Goal: Task Accomplishment & Management: Manage account settings

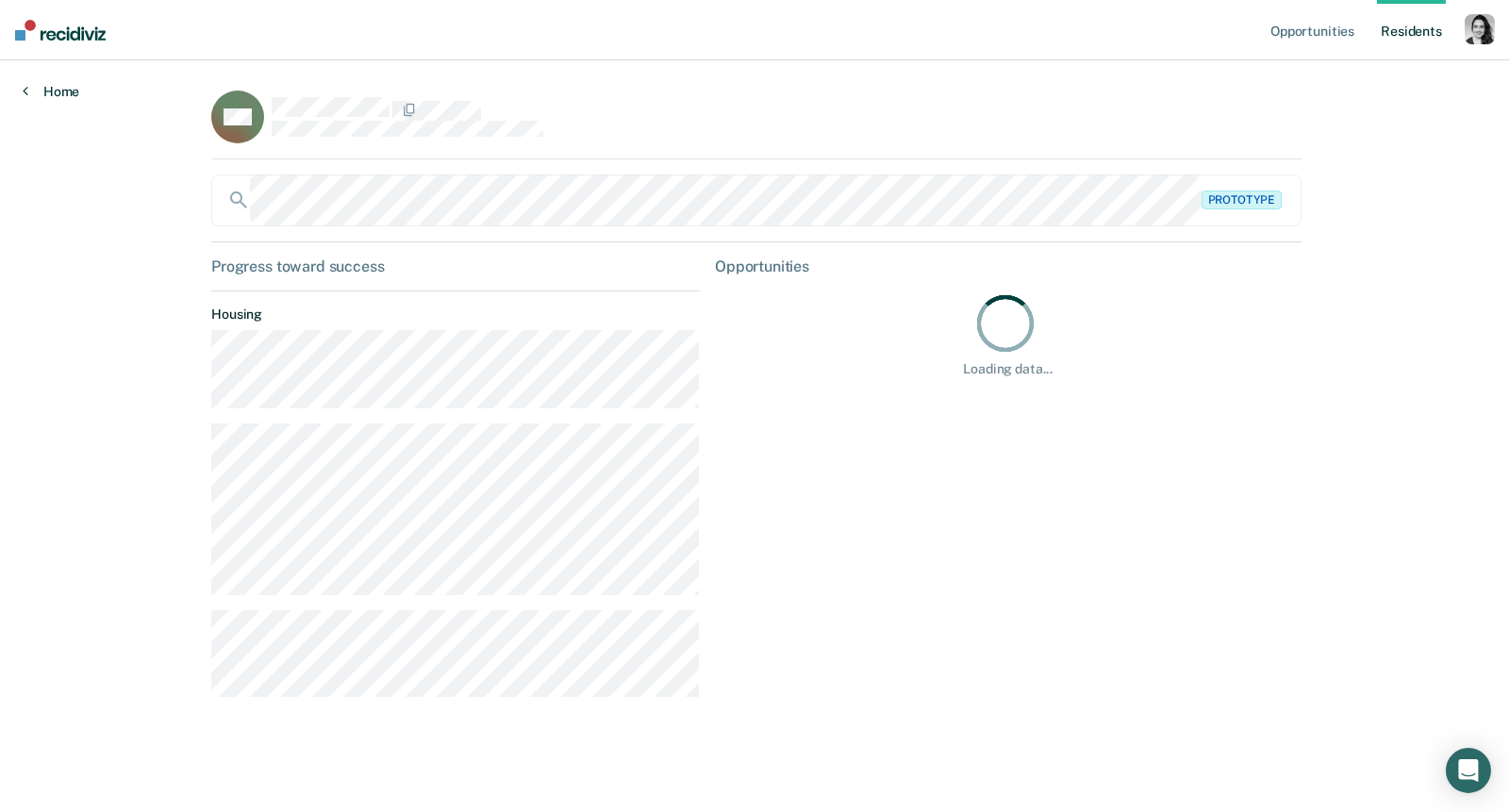
click at [65, 88] on link "Home" at bounding box center [51, 91] width 56 height 17
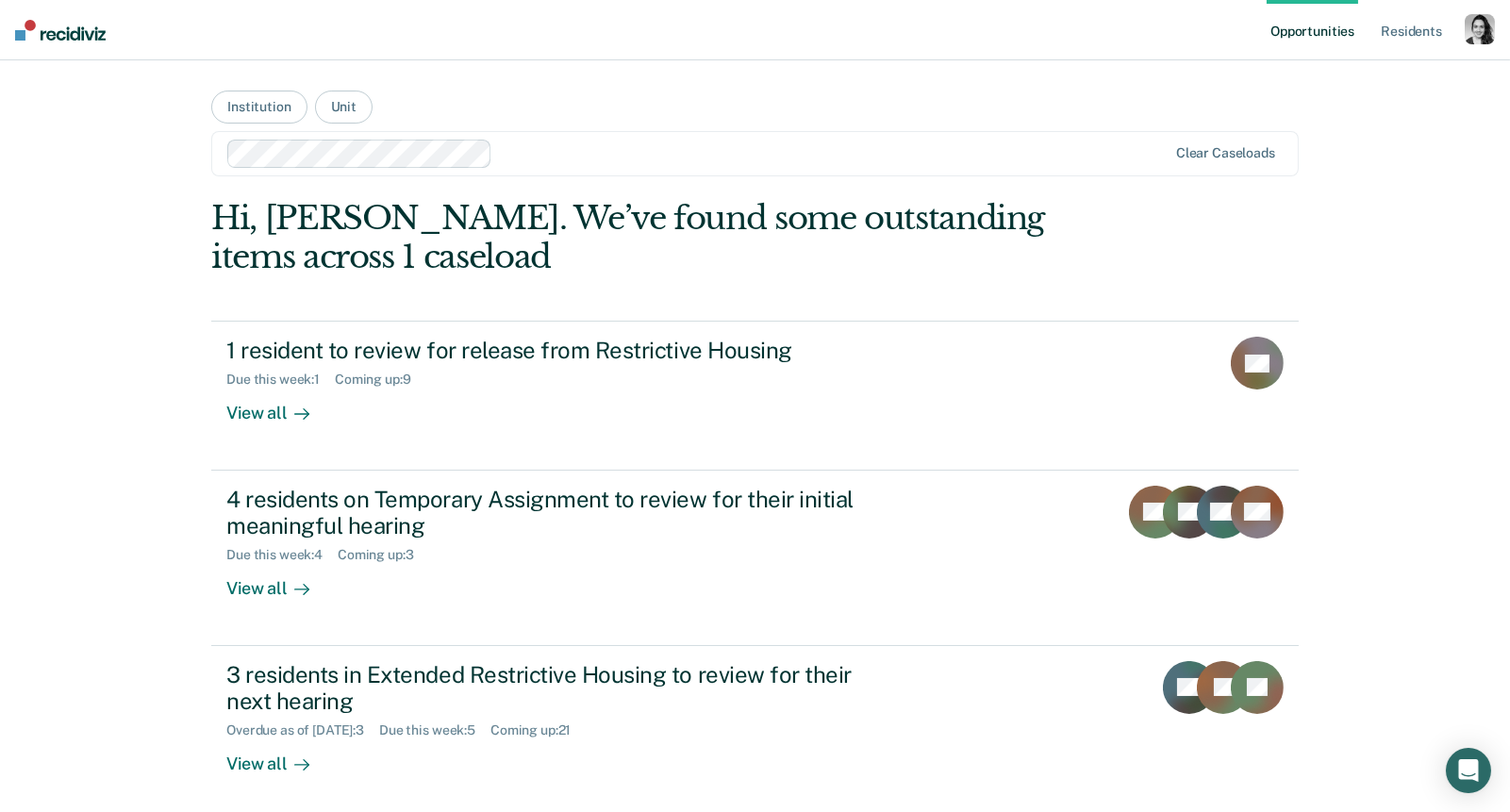
click at [1480, 29] on div "button" at bounding box center [1480, 29] width 30 height 30
click at [1333, 76] on link "Profile" at bounding box center [1400, 77] width 161 height 16
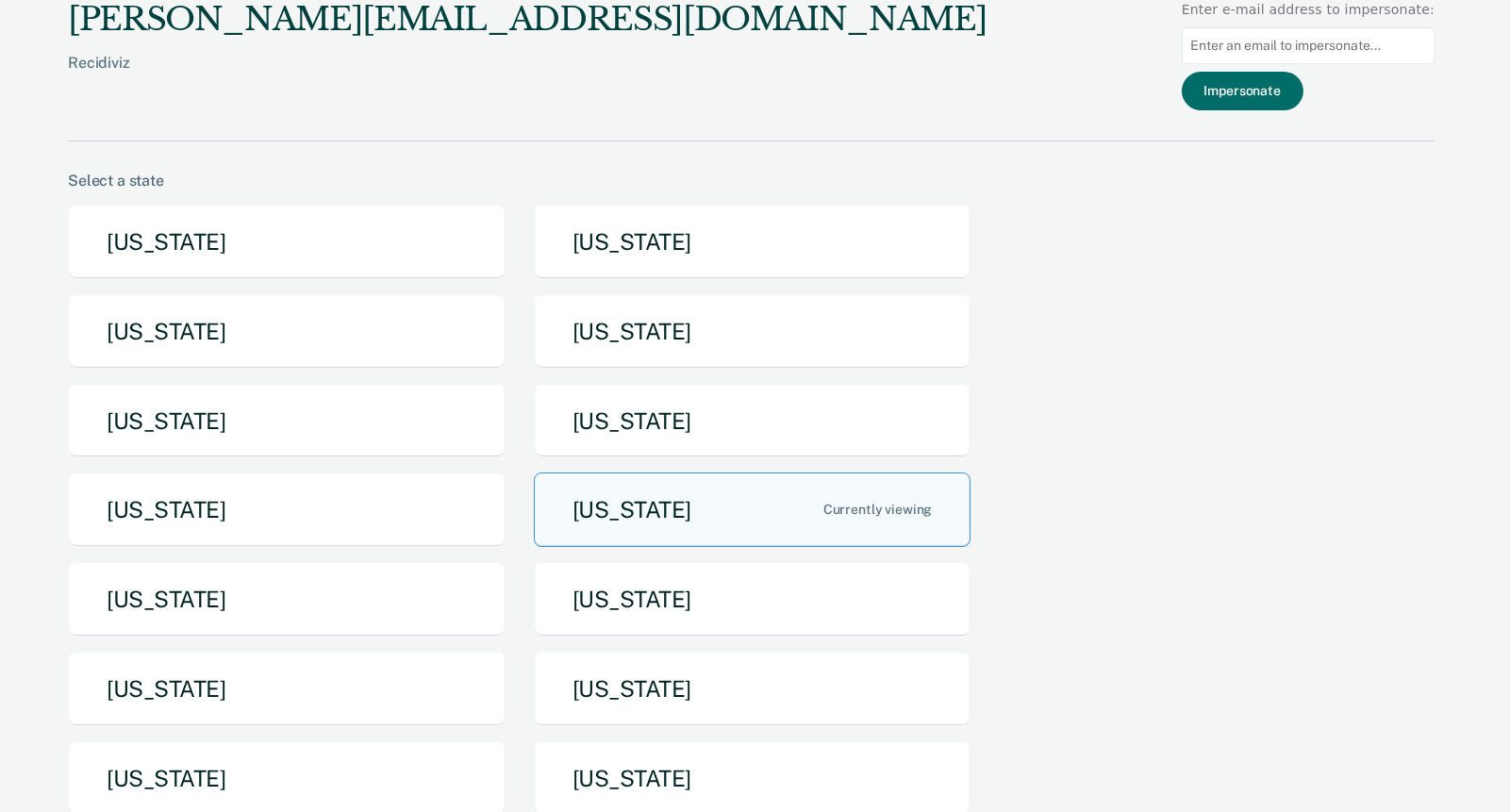
click at [513, 104] on div "nora@recidiviz.org Recidiviz Enter e-mail address to impersonate: Impersonate" at bounding box center [752, 70] width 1367 height 142
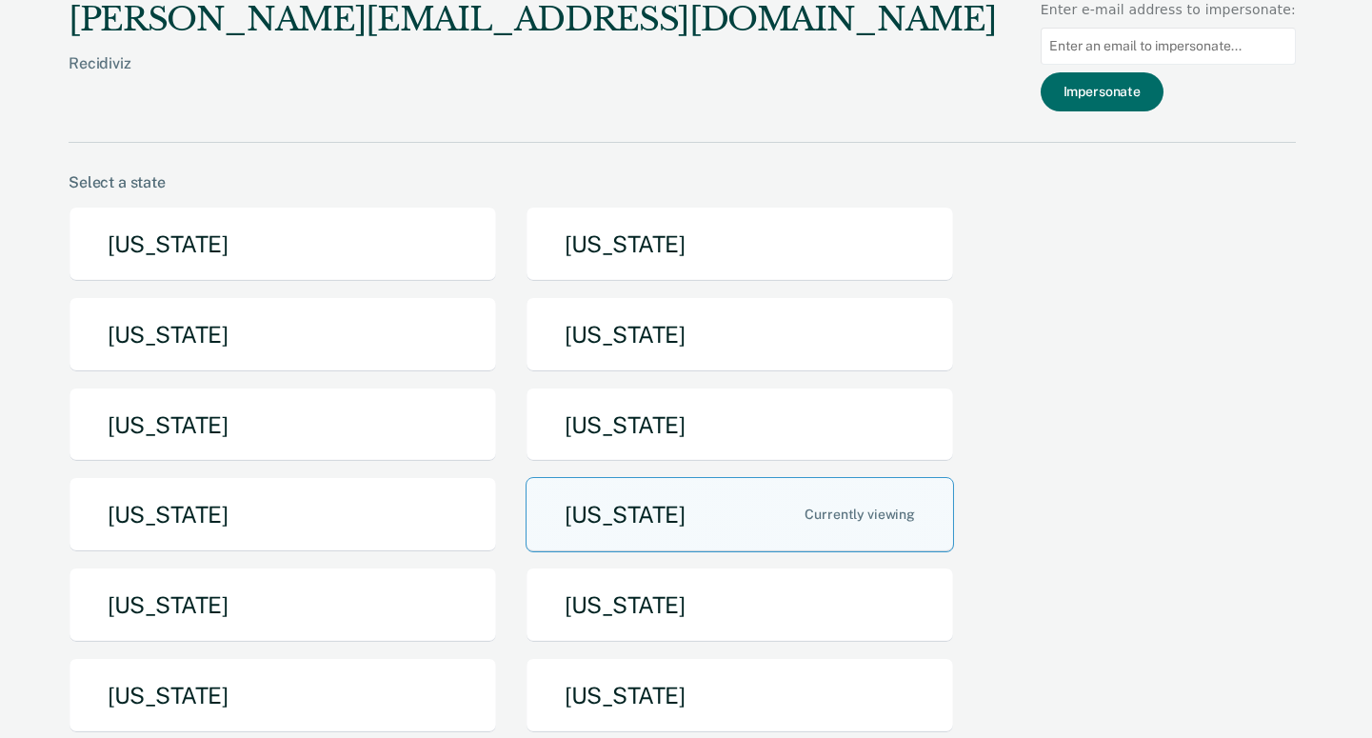
click at [625, 519] on button "Missouri" at bounding box center [740, 514] width 428 height 75
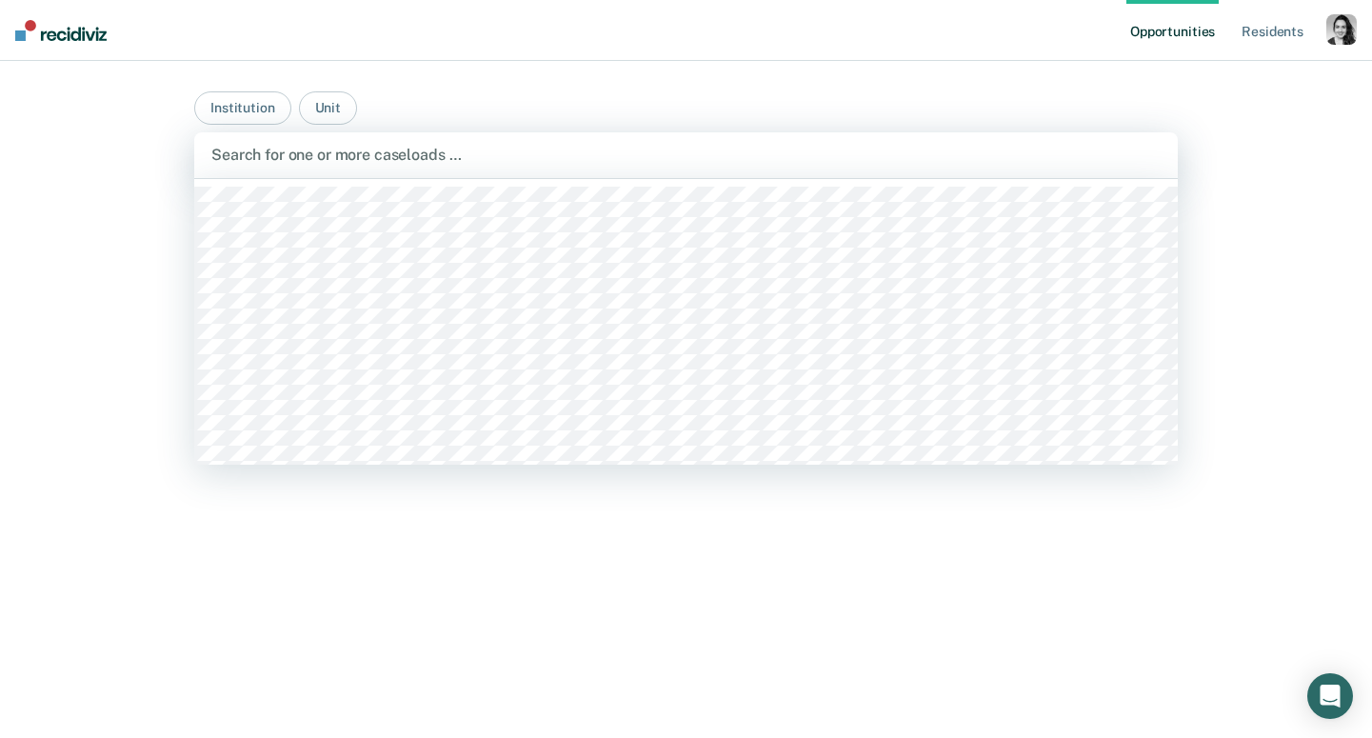
click at [388, 156] on div at bounding box center [685, 155] width 949 height 22
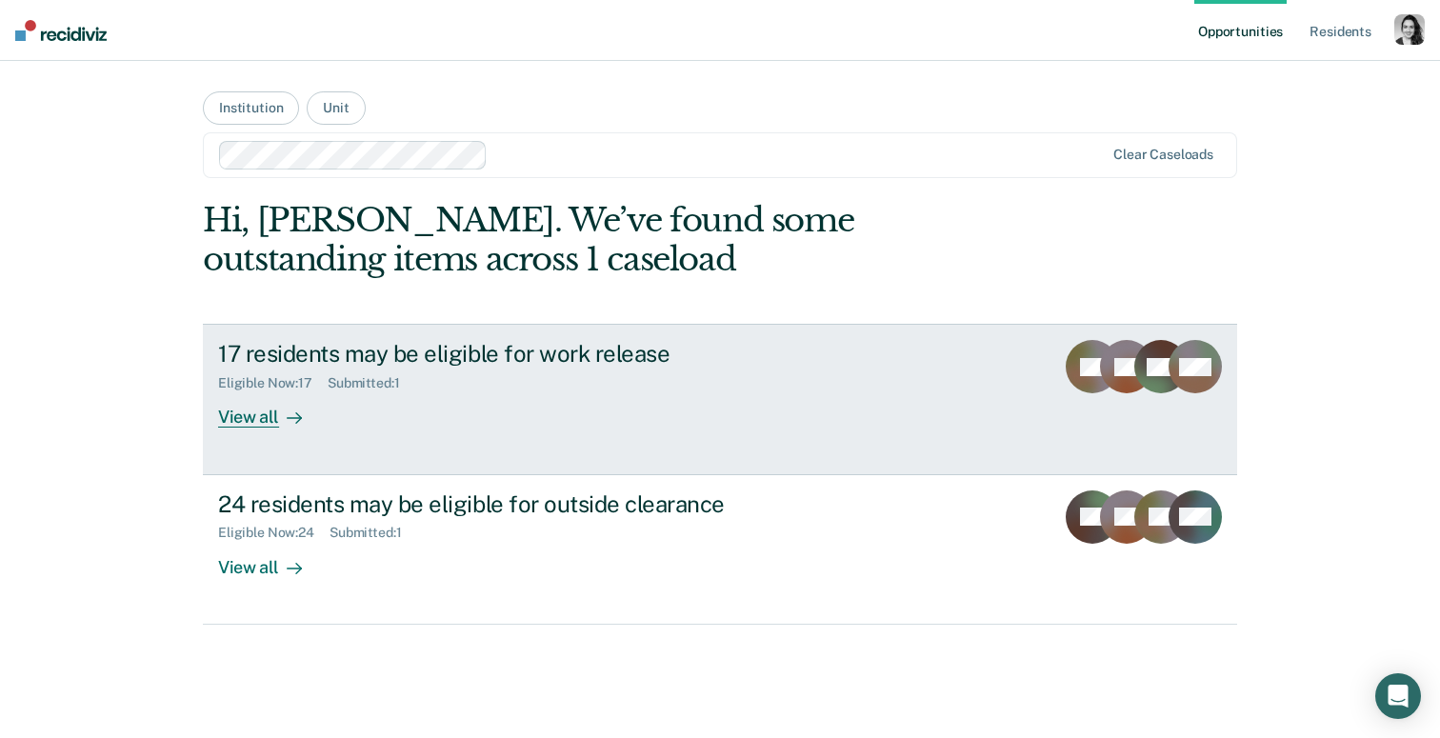
click at [599, 361] on div "17 residents may be eligible for work release" at bounding box center [552, 354] width 668 height 28
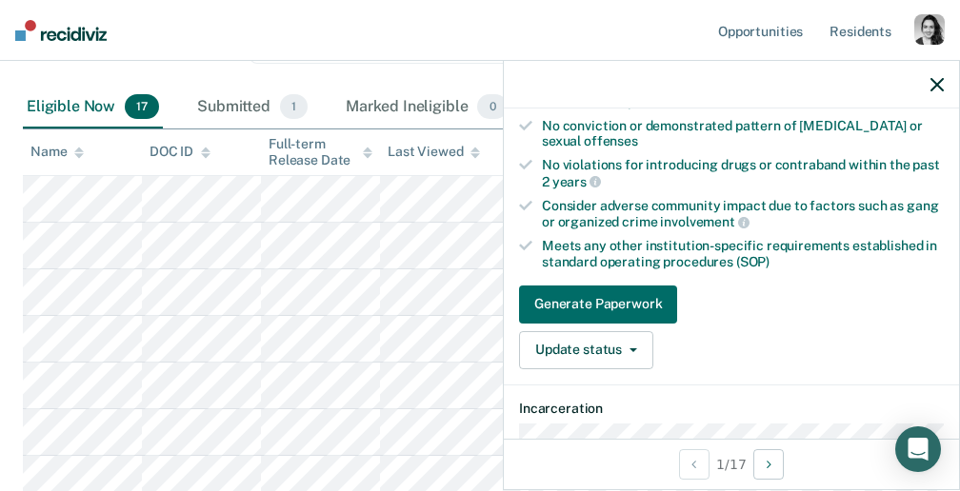
scroll to position [449, 0]
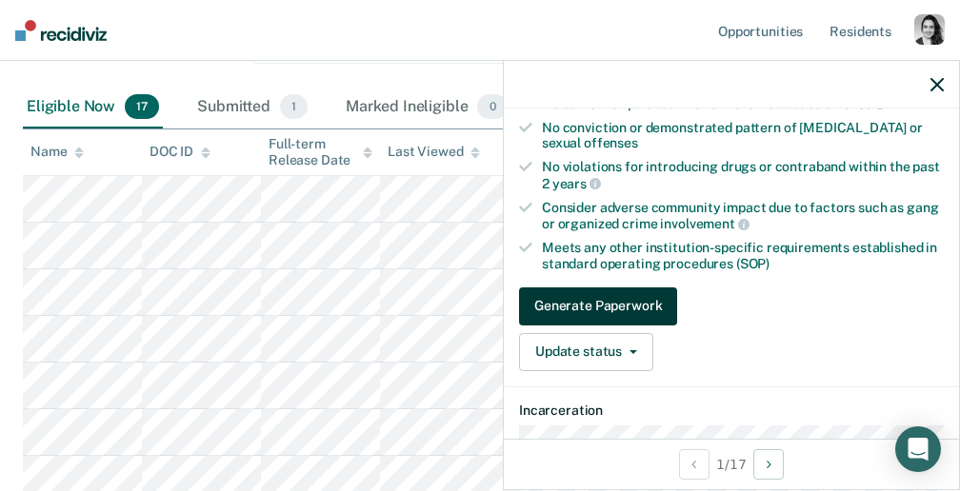
click at [628, 288] on button "Generate Paperwork" at bounding box center [598, 307] width 158 height 38
click at [625, 292] on button "Generate Paperwork" at bounding box center [598, 307] width 158 height 38
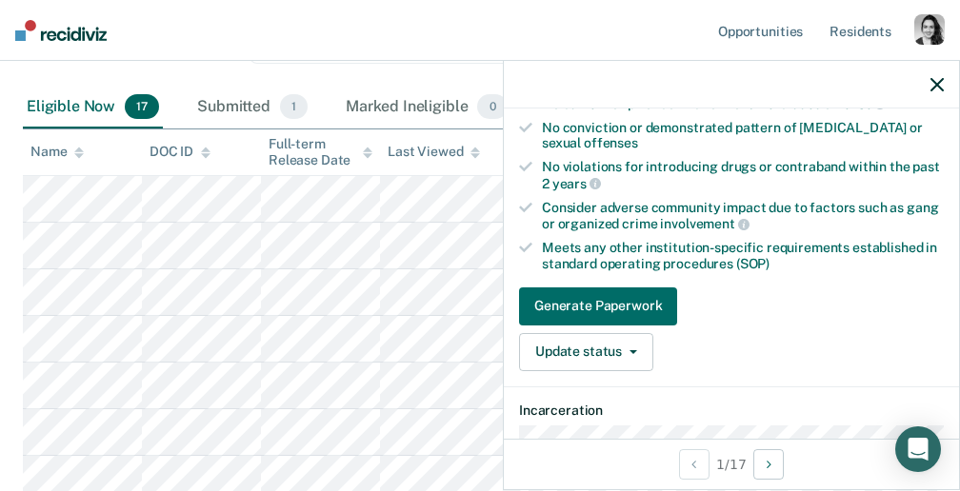
click at [710, 300] on div "Generate Paperwork Update status Mark Submitted Mark Ineligible" at bounding box center [731, 330] width 425 height 84
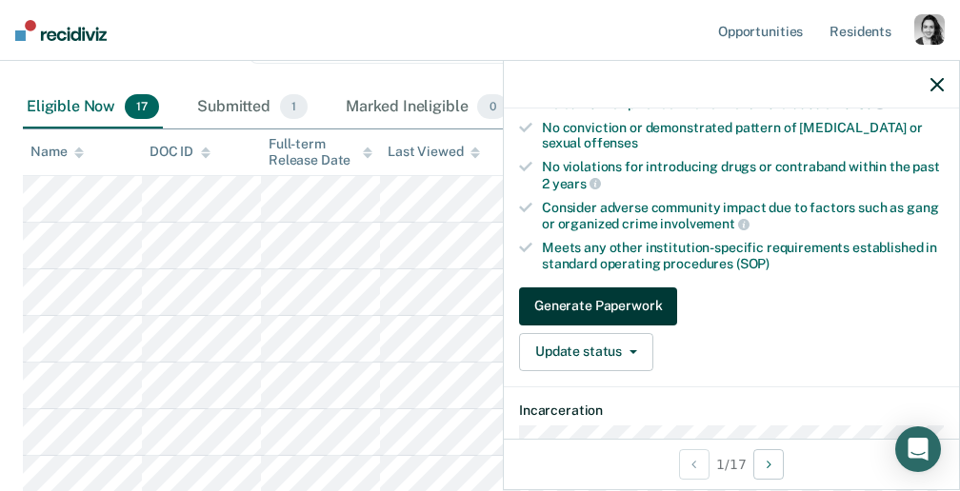
click at [635, 308] on button "Generate Paperwork" at bounding box center [598, 307] width 158 height 38
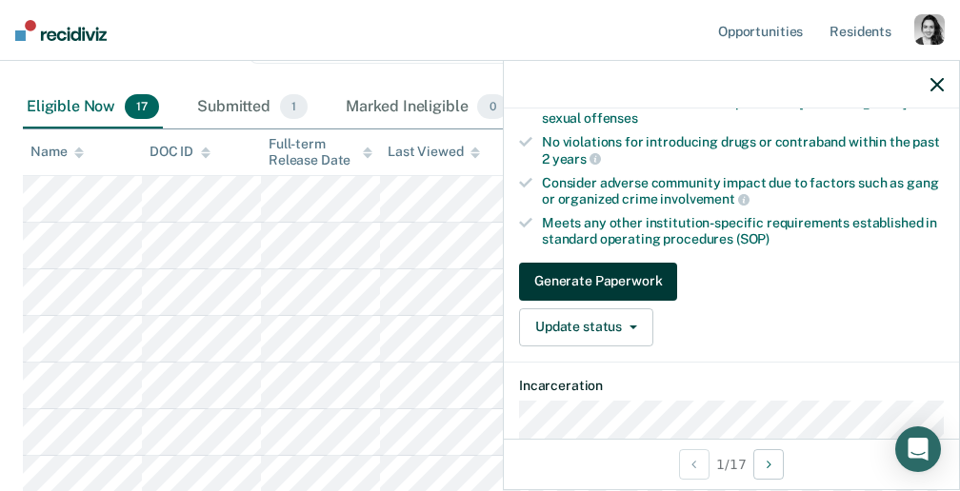
scroll to position [480, 0]
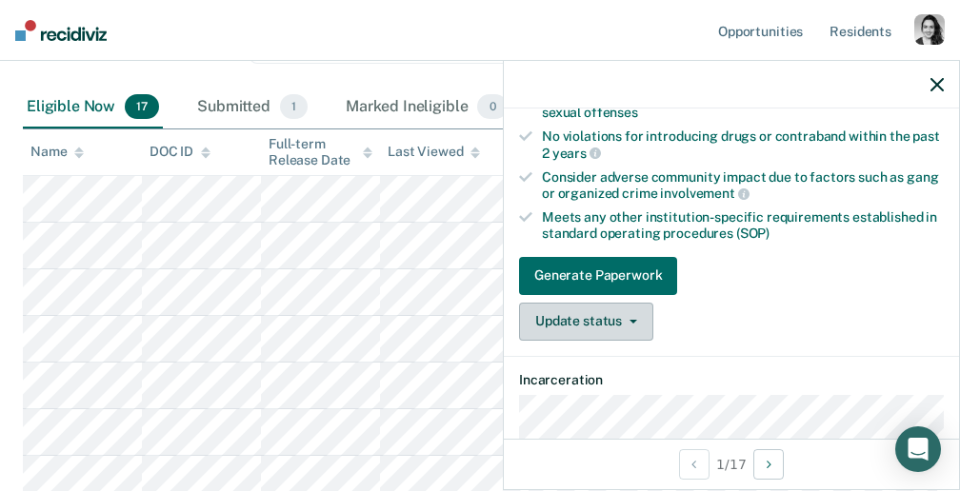
click at [619, 327] on button "Update status" at bounding box center [586, 322] width 134 height 38
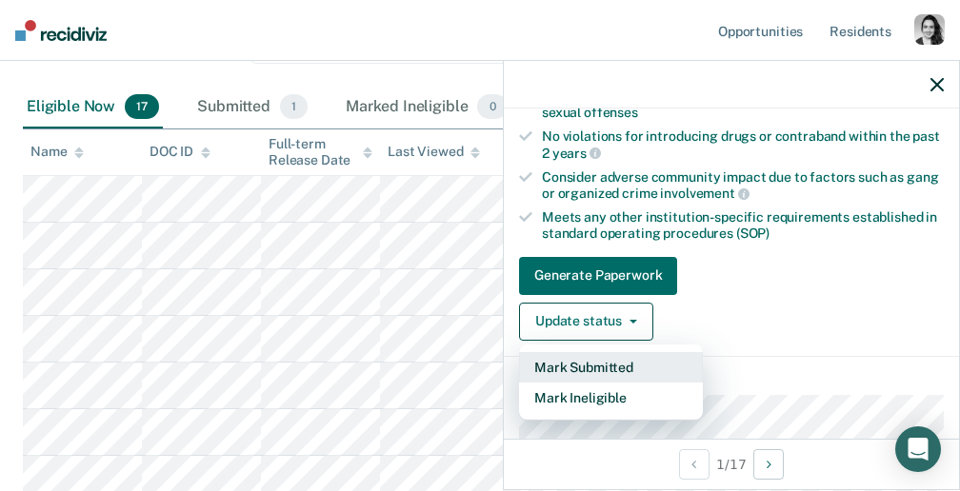
click at [621, 362] on button "Mark Submitted" at bounding box center [611, 367] width 184 height 30
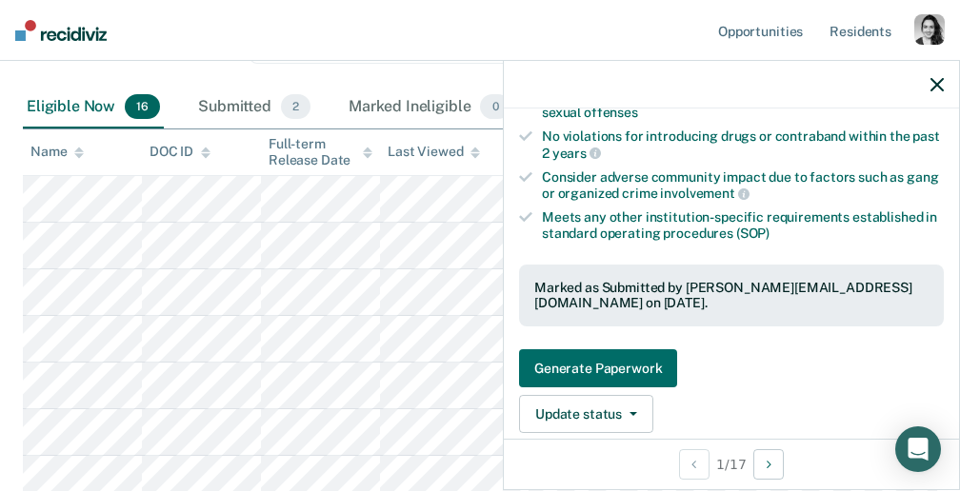
click at [941, 89] on icon "button" at bounding box center [936, 84] width 13 height 13
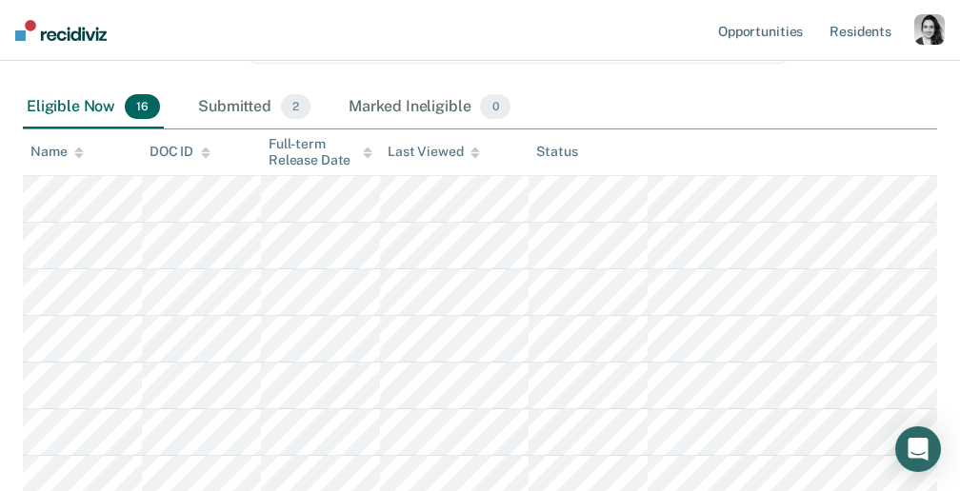
click at [941, 89] on body "Looks like you’re using Internet Explorer 11. For faster loading and a better e…" at bounding box center [480, 26] width 960 height 491
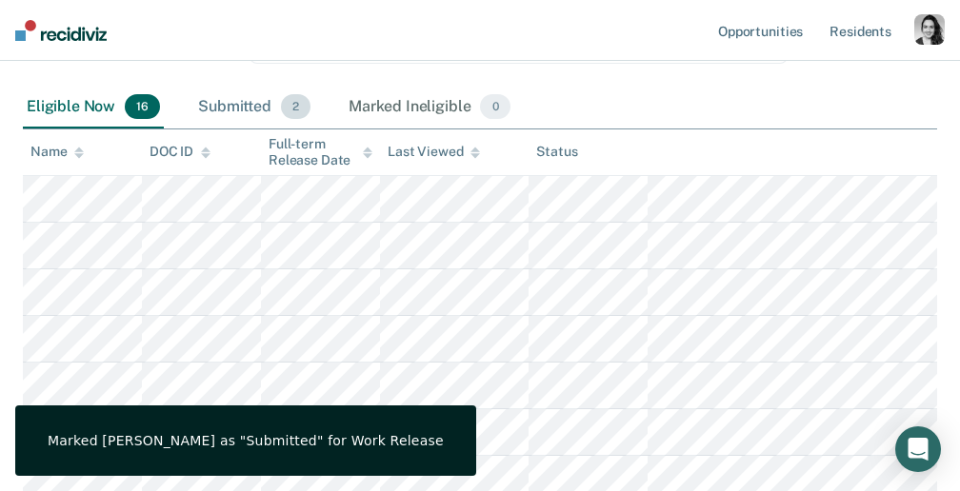
click at [269, 99] on div "Submitted 2" at bounding box center [254, 108] width 120 height 42
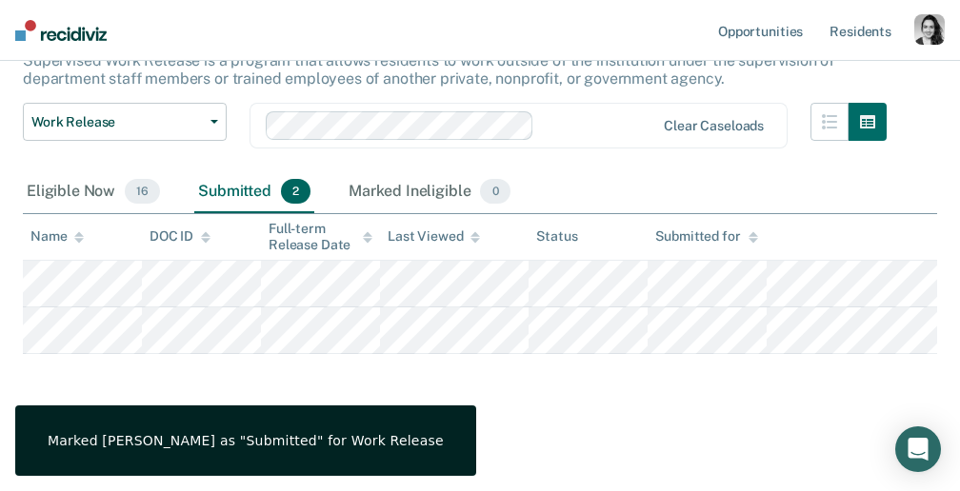
scroll to position [132, 0]
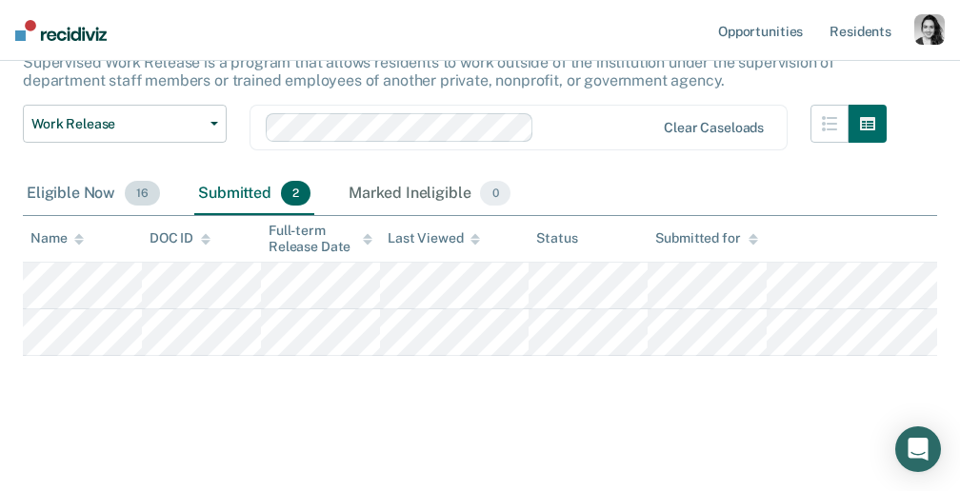
click at [75, 190] on div "Eligible Now 16" at bounding box center [93, 194] width 141 height 42
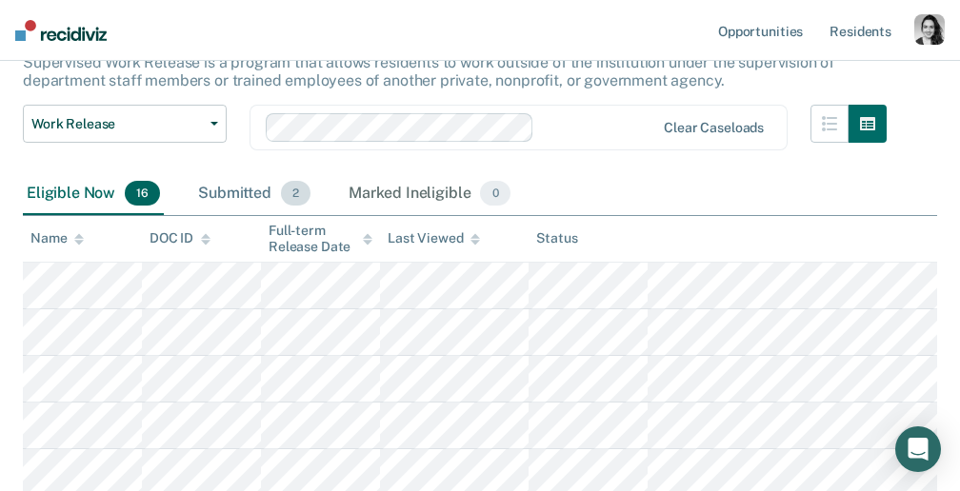
click at [257, 204] on div "Submitted 2" at bounding box center [254, 194] width 120 height 42
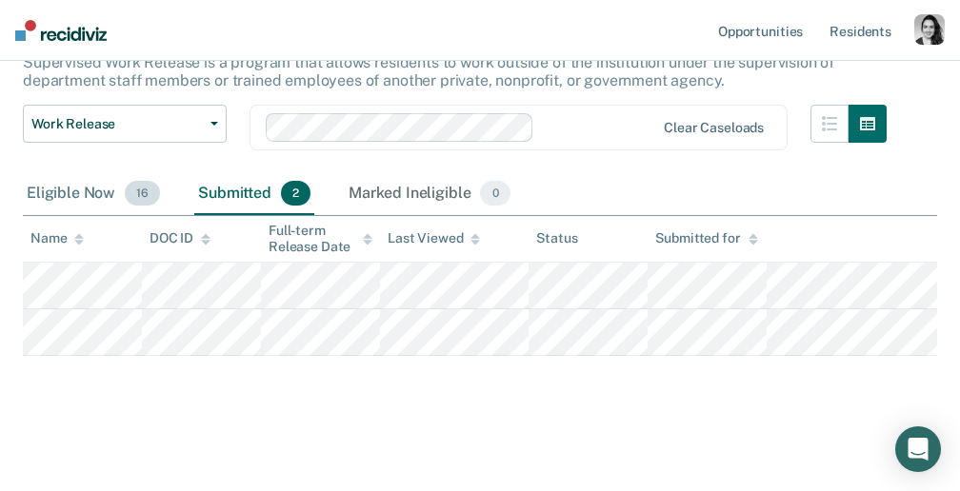
click at [111, 183] on div "Eligible Now 16" at bounding box center [93, 194] width 141 height 42
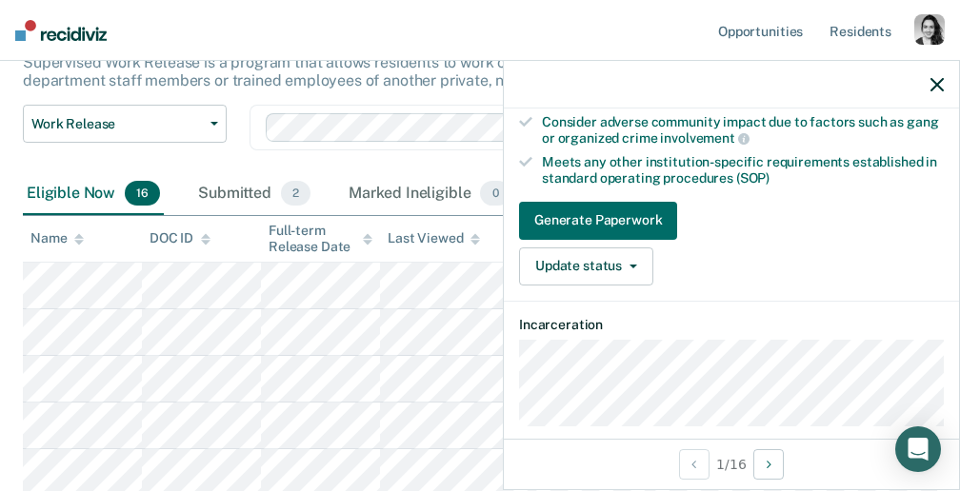
scroll to position [550, 0]
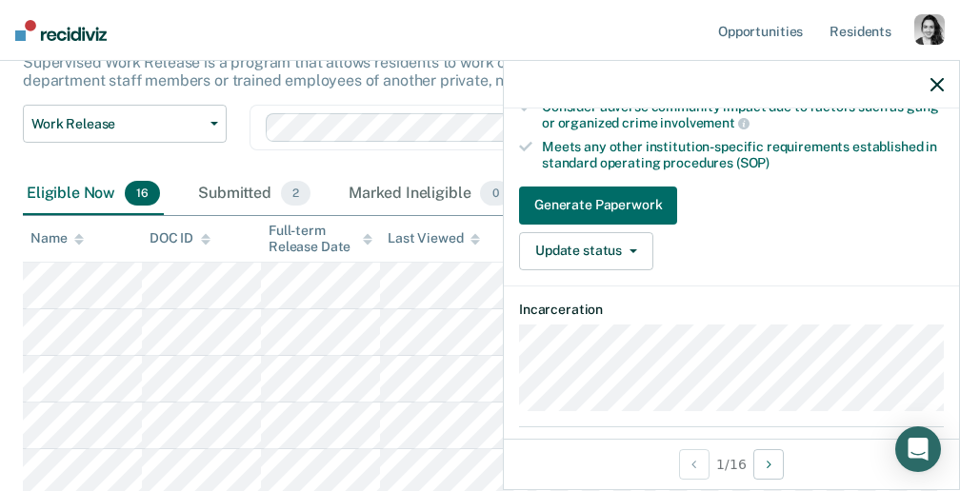
click at [624, 225] on div "Generate Paperwork Update status Mark Submitted Mark Ineligible" at bounding box center [731, 229] width 425 height 84
click at [624, 232] on button "Update status" at bounding box center [586, 251] width 134 height 38
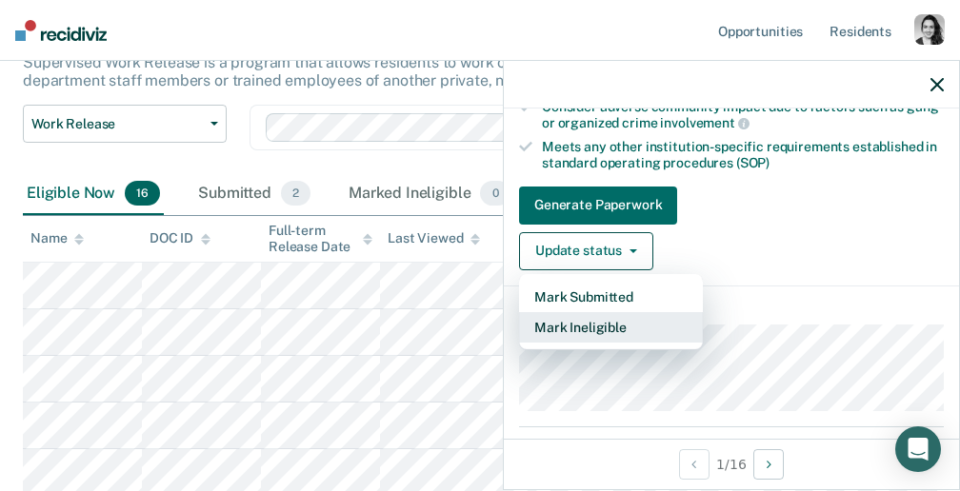
click at [594, 331] on button "Mark Ineligible" at bounding box center [611, 327] width 184 height 30
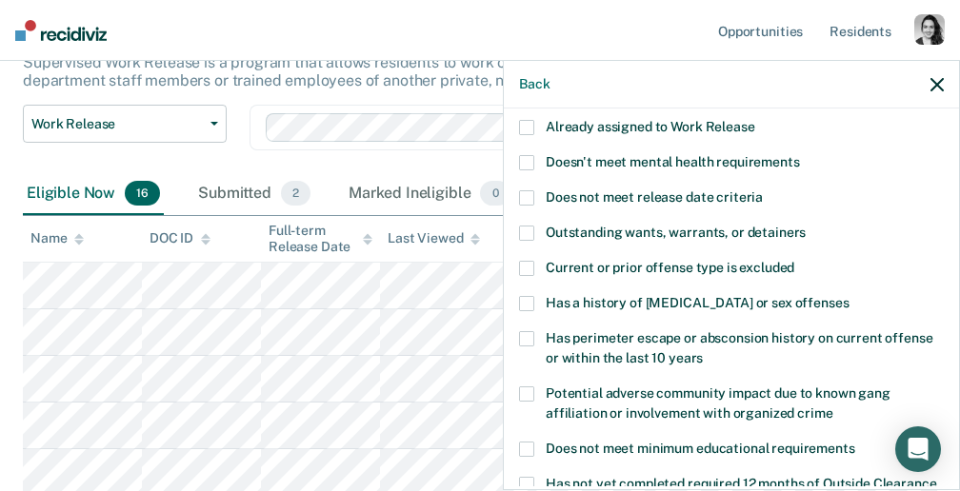
scroll to position [169, 0]
click at [532, 229] on span at bounding box center [526, 233] width 15 height 15
click at [530, 265] on span at bounding box center [526, 268] width 15 height 15
click at [529, 305] on span at bounding box center [526, 303] width 15 height 15
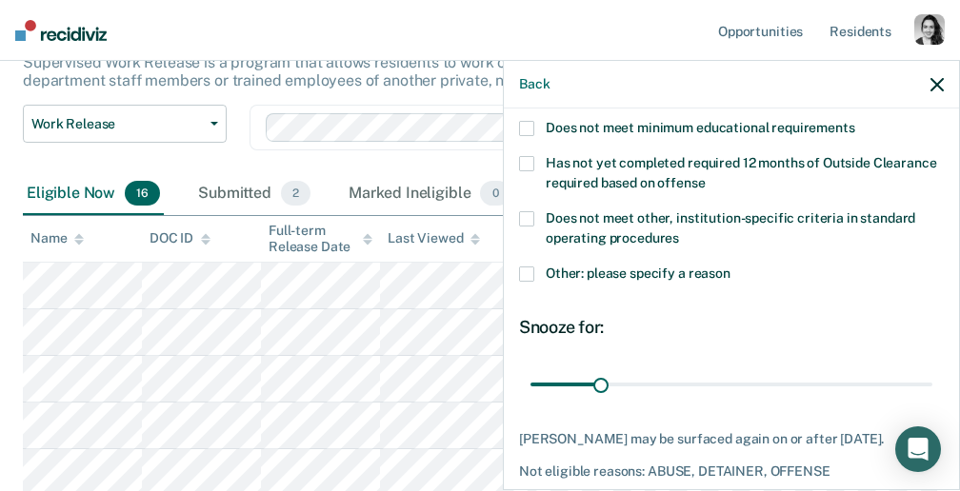
scroll to position [488, 0]
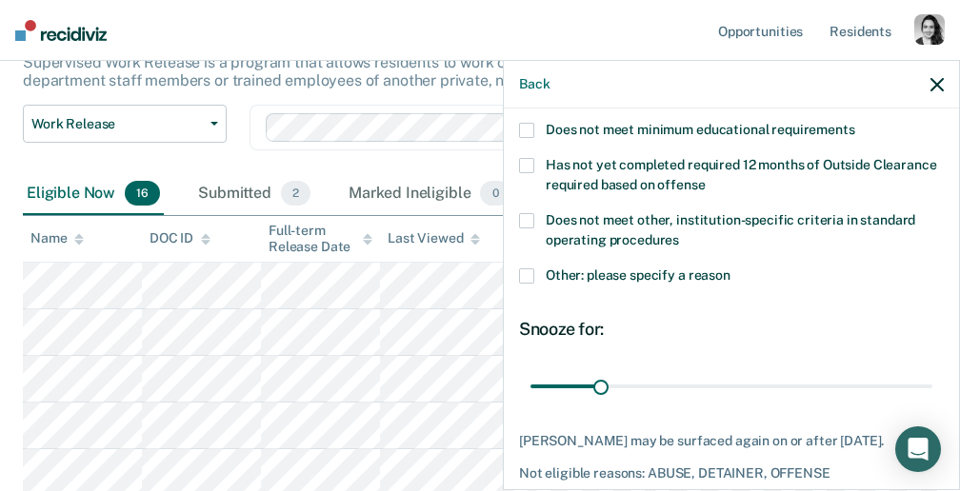
click at [527, 274] on span at bounding box center [526, 275] width 15 height 15
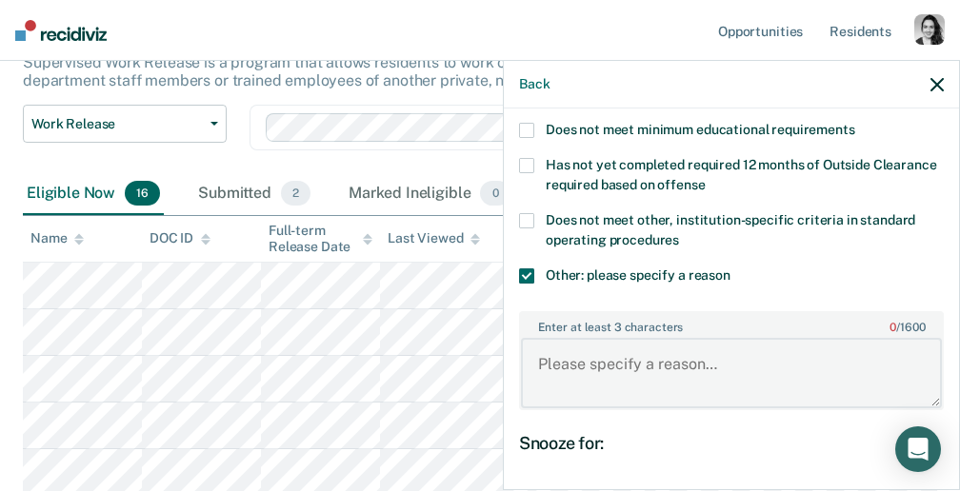
click at [685, 348] on textarea "Enter at least 3 characters 0 / 1600" at bounding box center [731, 373] width 421 height 70
type textarea "a"
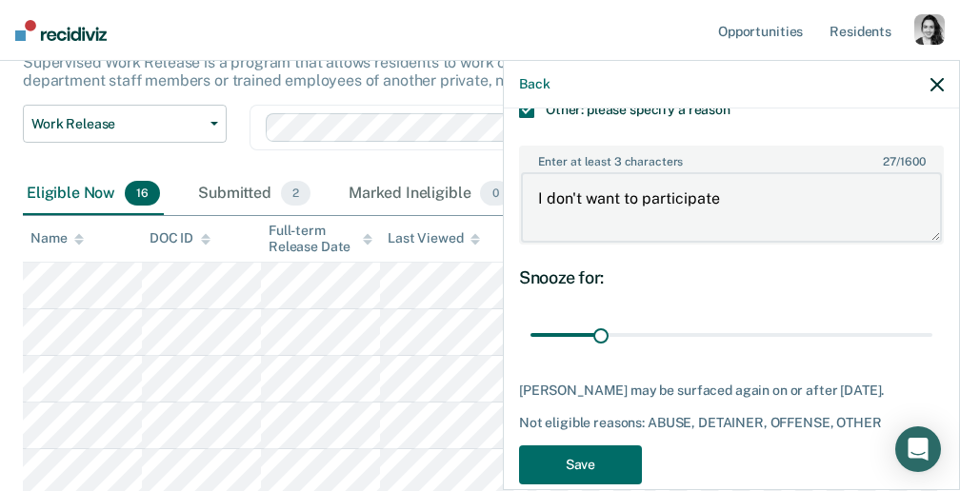
scroll to position [684, 0]
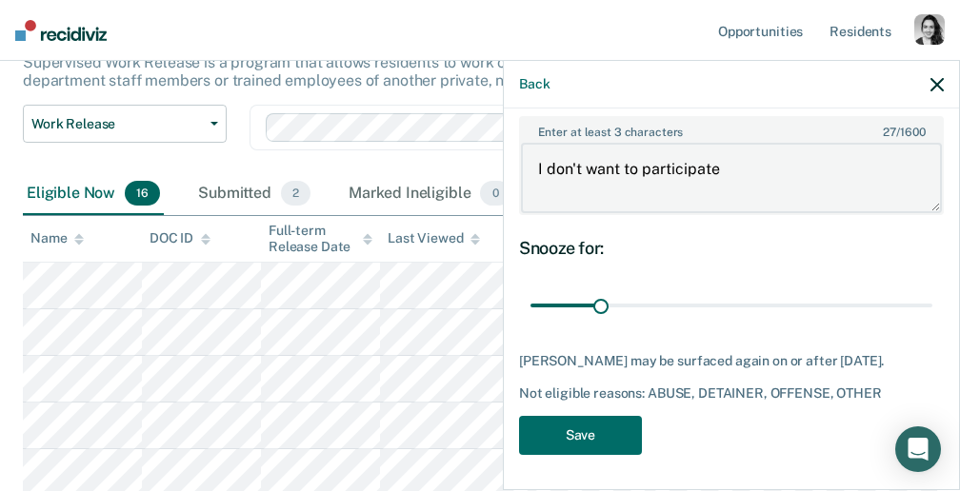
type textarea "I don't want to participate"
click at [765, 260] on div "Snooze for: 30 days" at bounding box center [731, 280] width 425 height 85
drag, startPoint x: 600, startPoint y: 301, endPoint x: 737, endPoint y: 262, distance: 142.6
type input "93"
click at [737, 289] on input "range" at bounding box center [731, 305] width 402 height 33
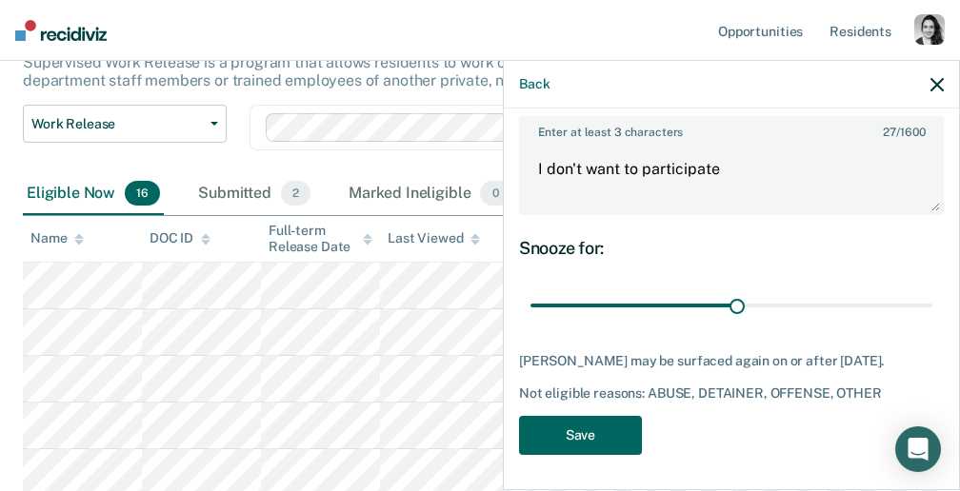
click at [575, 440] on button "Save" at bounding box center [580, 435] width 123 height 39
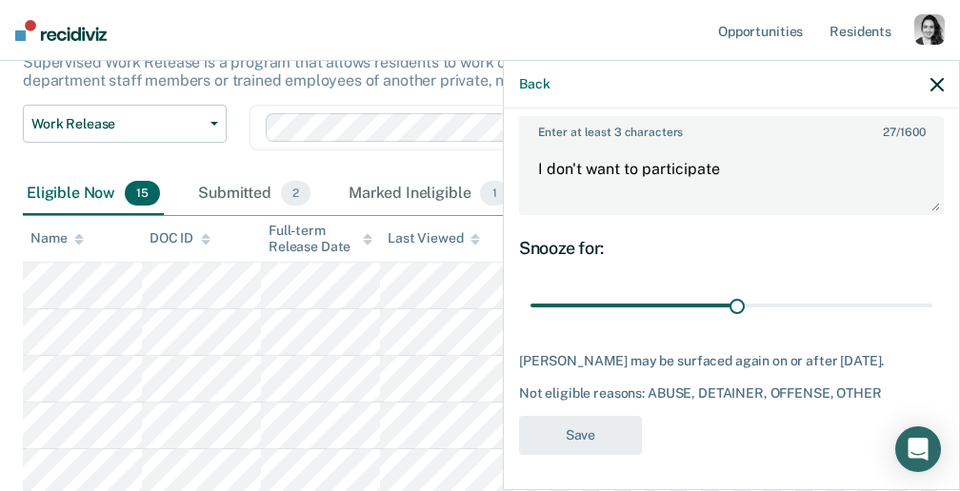
click at [934, 87] on icon "button" at bounding box center [936, 84] width 13 height 13
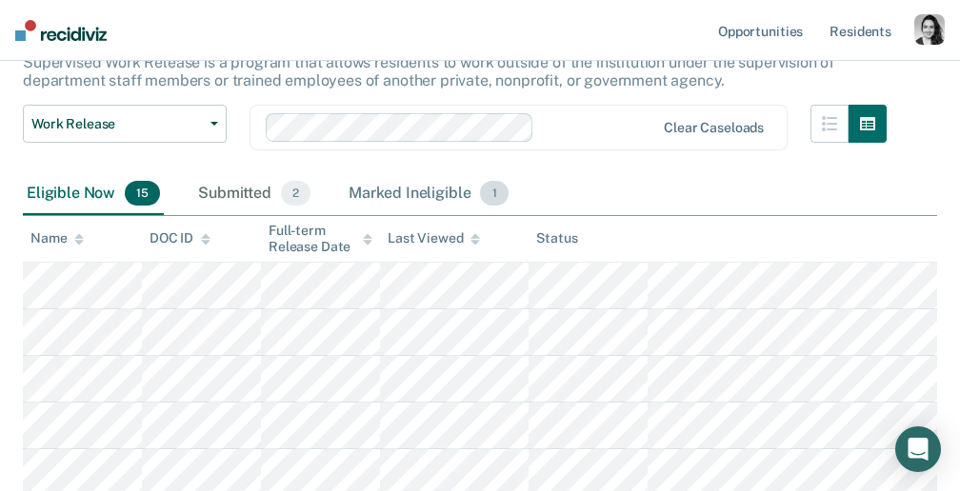
click at [418, 197] on div "Marked Ineligible 1" at bounding box center [429, 194] width 168 height 42
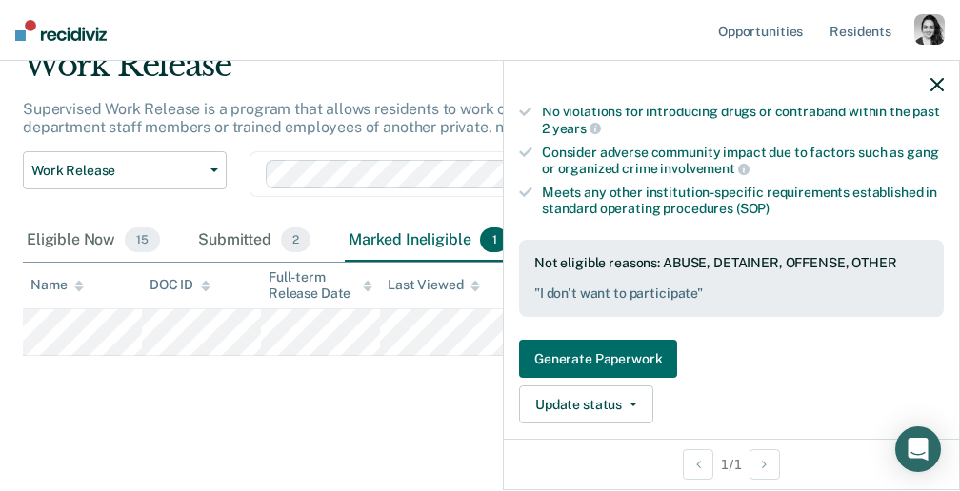
scroll to position [507, 0]
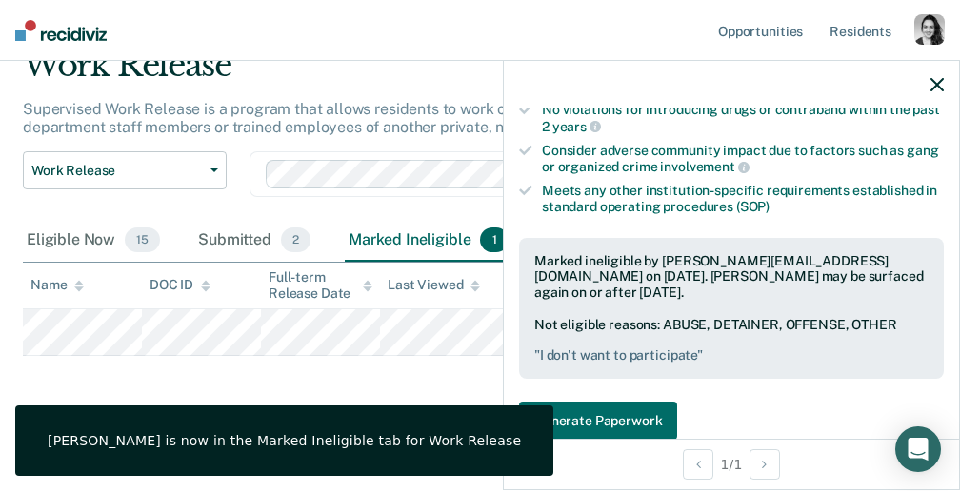
click at [928, 91] on div at bounding box center [731, 85] width 455 height 48
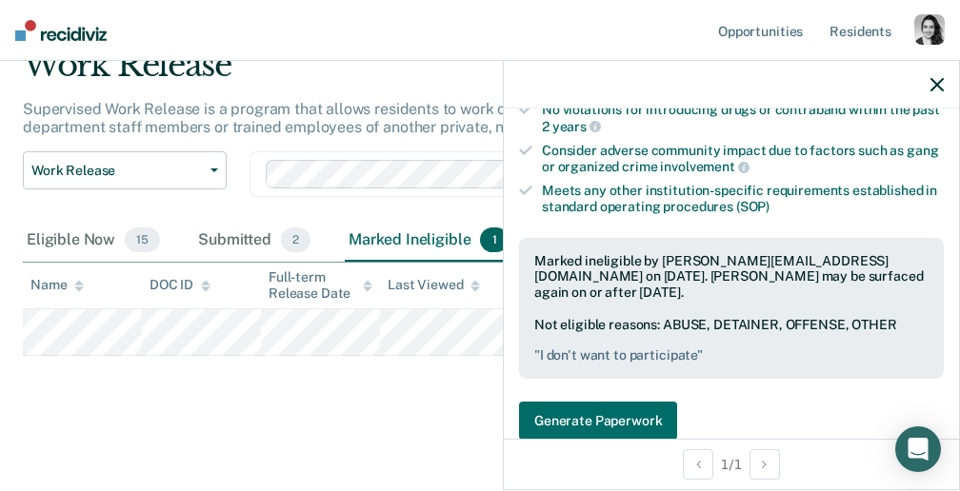
click at [938, 84] on icon "button" at bounding box center [936, 84] width 13 height 13
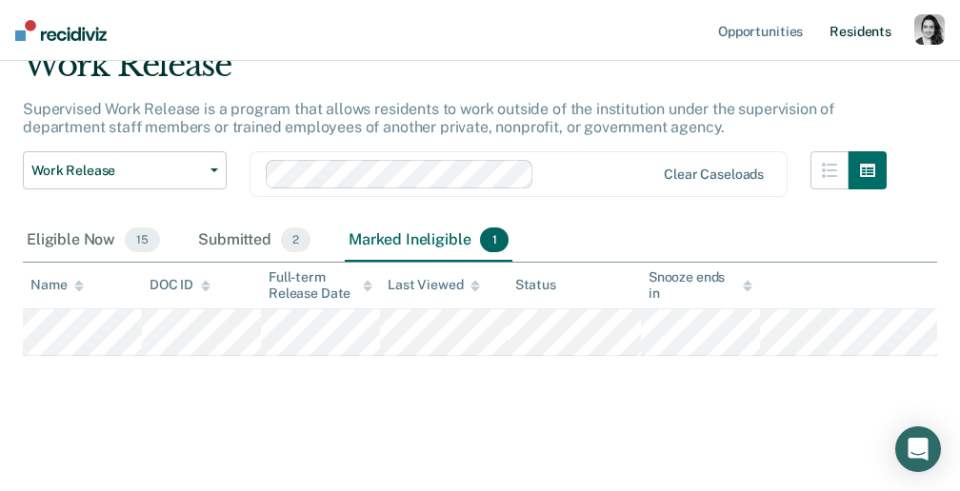
click at [865, 33] on link "Resident s" at bounding box center [860, 30] width 70 height 61
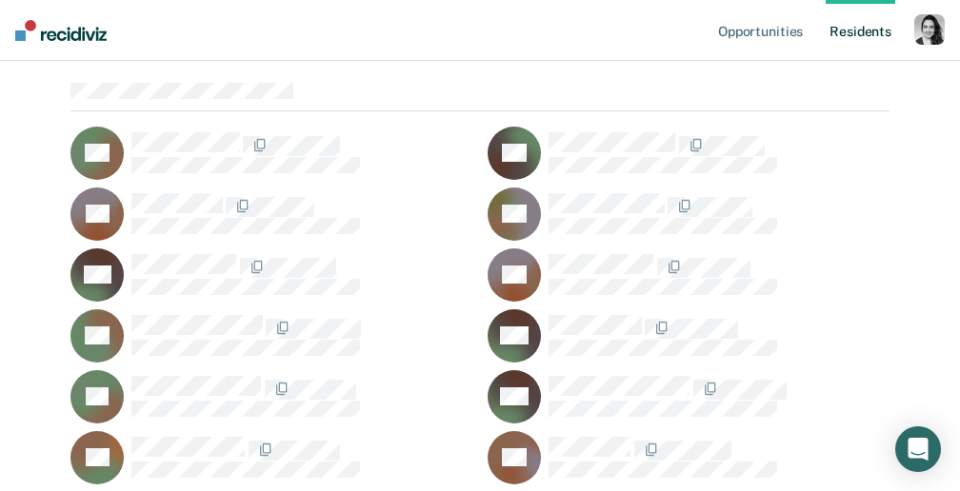
scroll to position [252, 0]
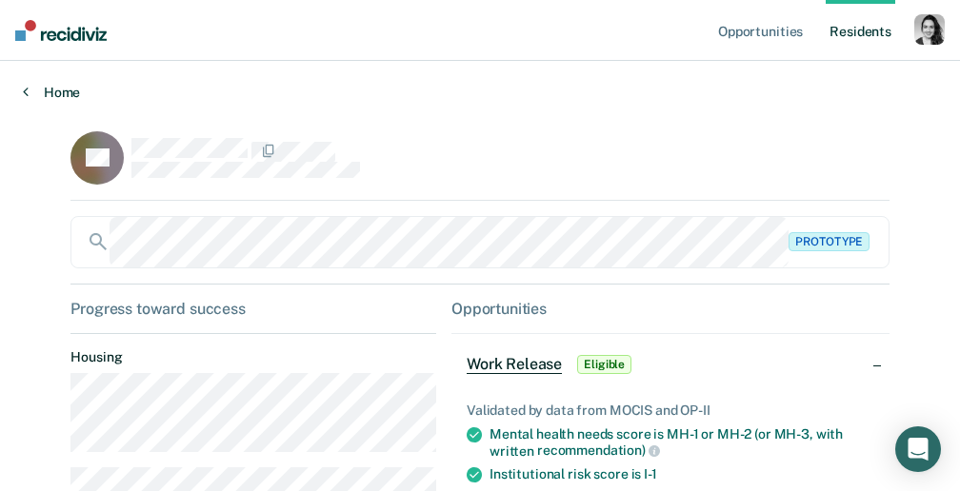
click at [69, 92] on link "Home" at bounding box center [480, 92] width 914 height 17
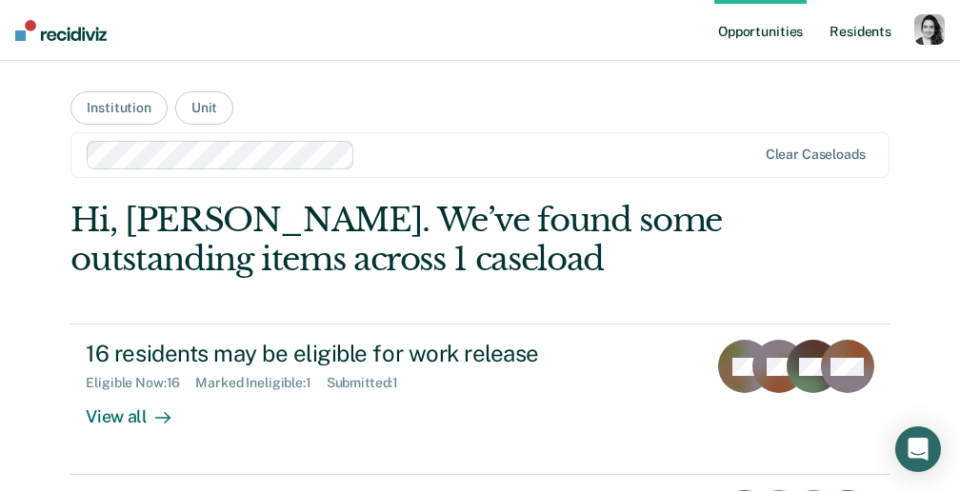
click at [838, 30] on link "Resident s" at bounding box center [860, 30] width 70 height 61
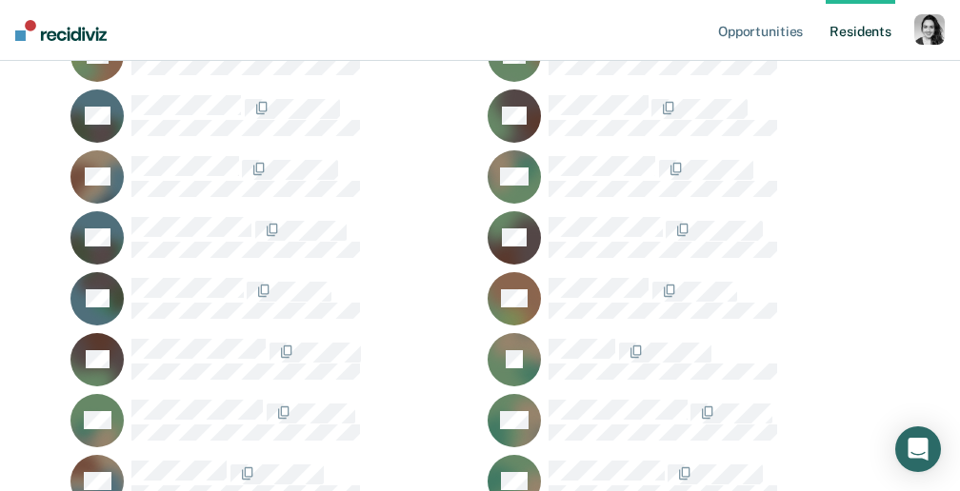
scroll to position [762, 0]
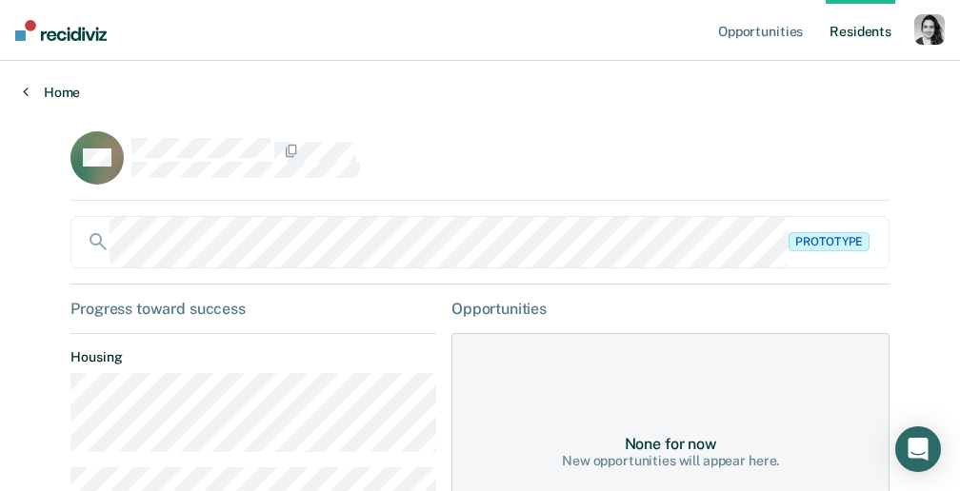
click at [65, 91] on link "Home" at bounding box center [480, 92] width 914 height 17
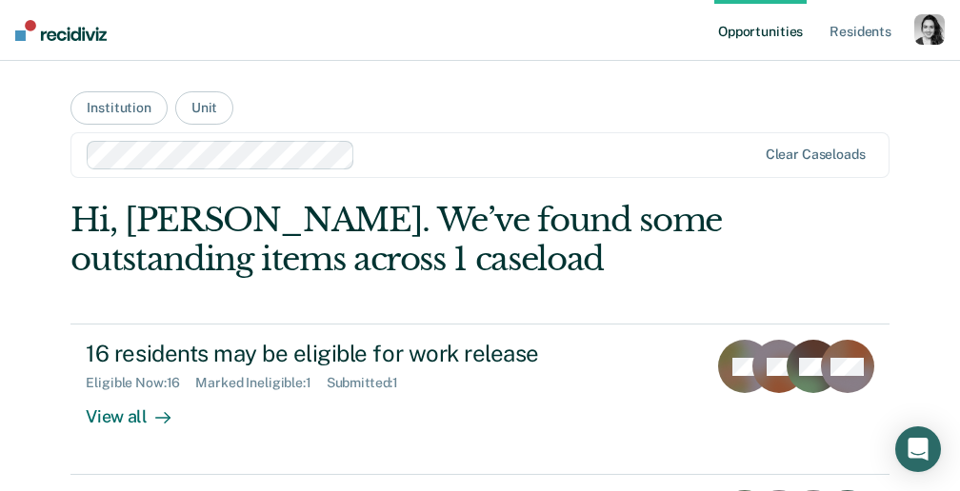
click at [676, 88] on main "Institution Unit Clear caseloads Hi, Nora. We’ve found some outstanding items a…" at bounding box center [480, 358] width 864 height 594
click at [922, 456] on icon "Open Intercom Messenger" at bounding box center [917, 449] width 22 height 25
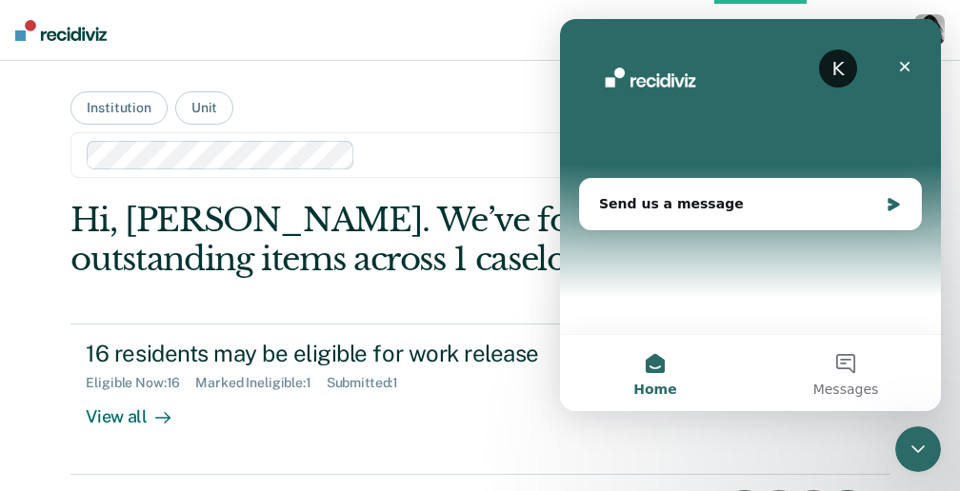
click at [445, 125] on main "Institution Unit Clear caseloads Hi, Nora. We’ve found some outstanding items a…" at bounding box center [480, 358] width 864 height 594
click at [897, 71] on icon "Close" at bounding box center [904, 66] width 15 height 15
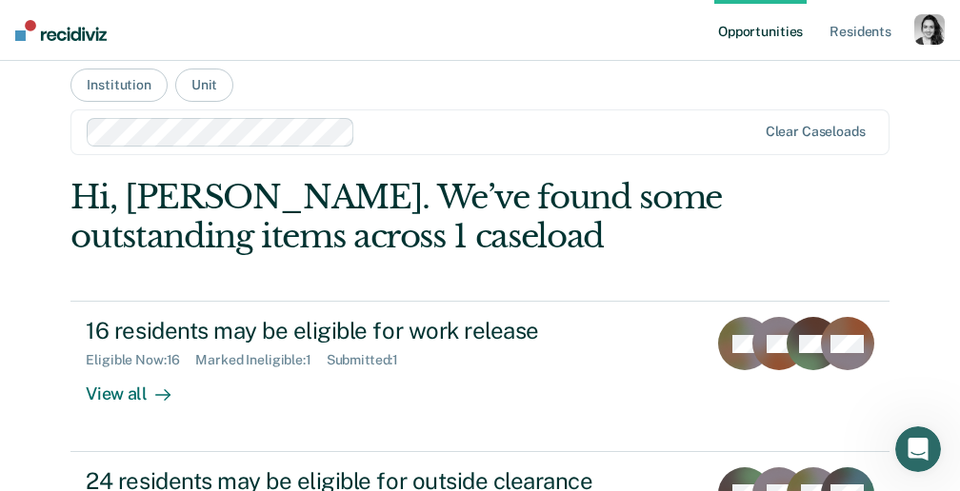
scroll to position [15, 0]
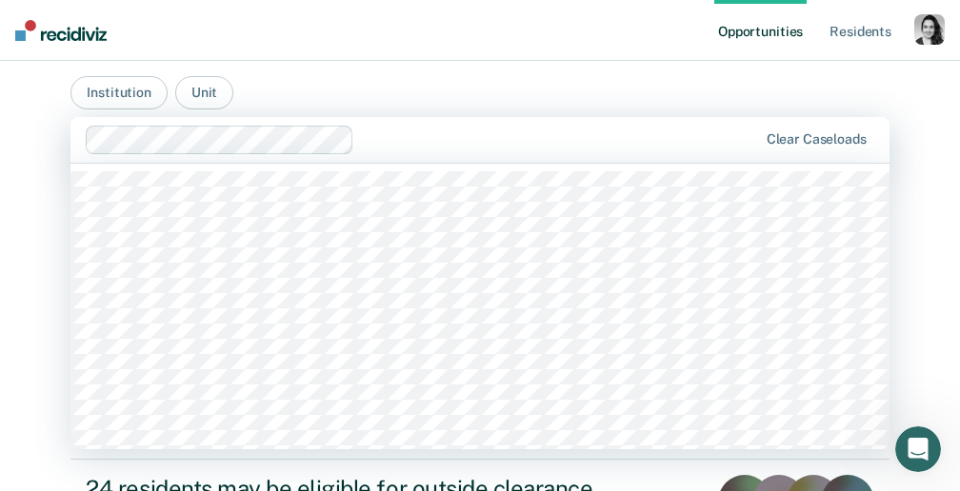
click at [418, 153] on div at bounding box center [422, 140] width 672 height 29
